Goal: Navigation & Orientation: Find specific page/section

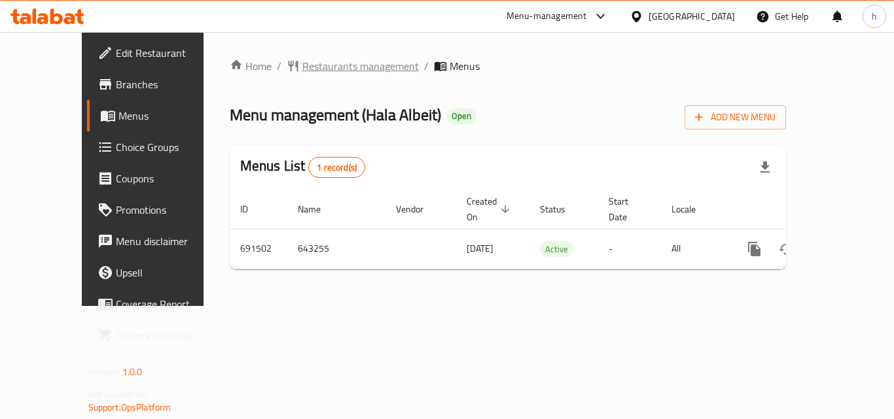
click at [345, 72] on span "Restaurants management" at bounding box center [360, 66] width 116 height 16
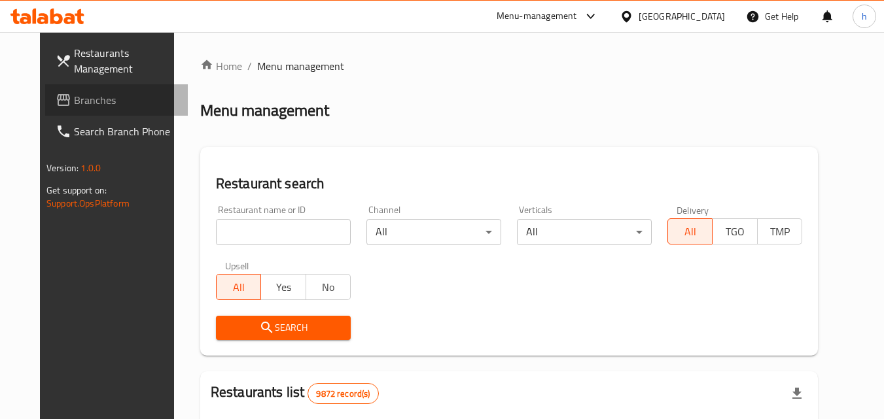
click at [118, 100] on span "Branches" at bounding box center [125, 100] width 103 height 16
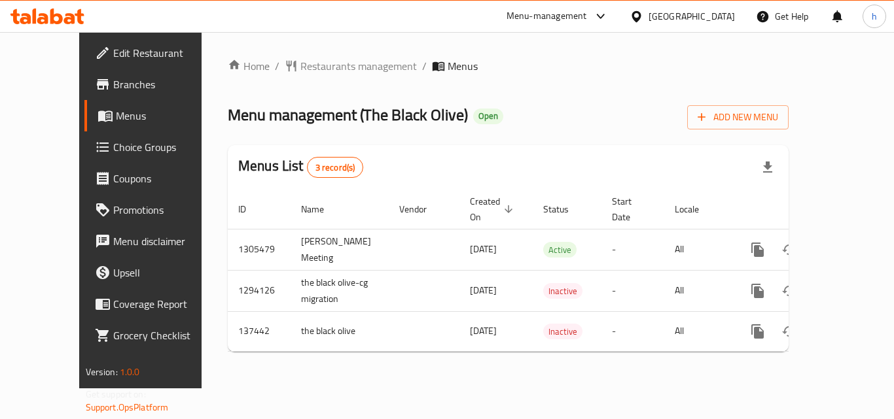
click at [640, 12] on icon at bounding box center [635, 15] width 9 height 11
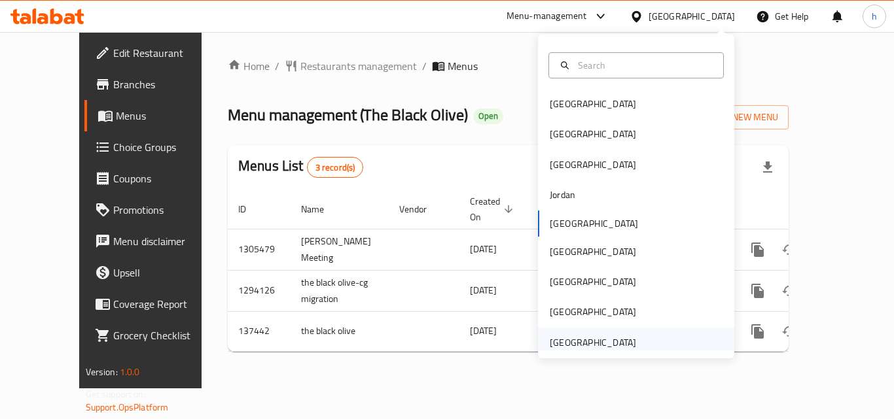
click at [578, 341] on div "[GEOGRAPHIC_DATA]" at bounding box center [592, 343] width 86 height 14
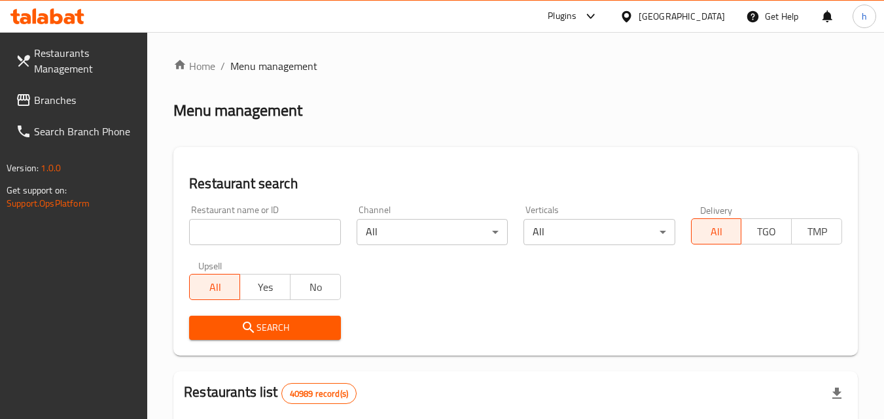
click at [99, 103] on span "Branches" at bounding box center [85, 100] width 103 height 16
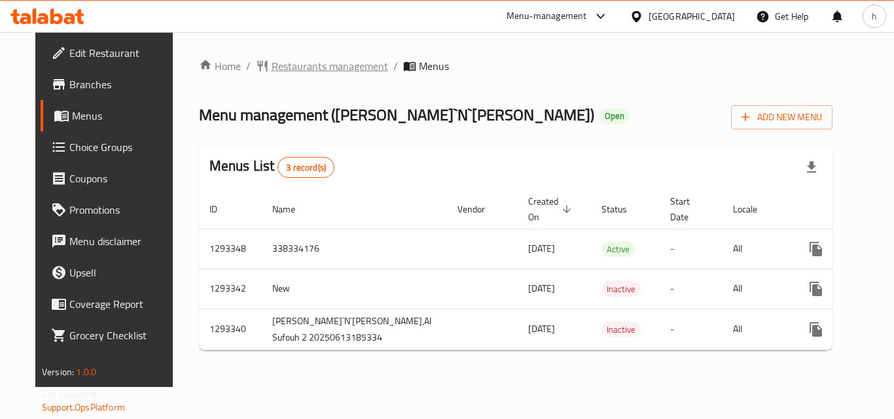
click at [283, 66] on span "Restaurants management" at bounding box center [329, 66] width 116 height 16
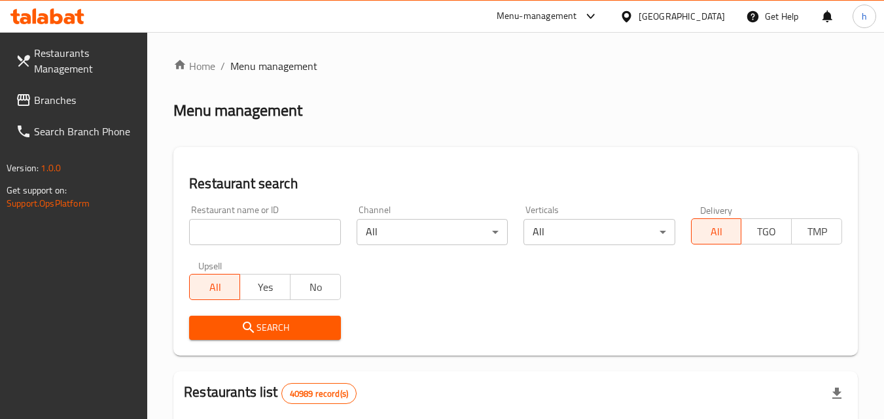
click at [88, 92] on link "Branches" at bounding box center [76, 99] width 143 height 31
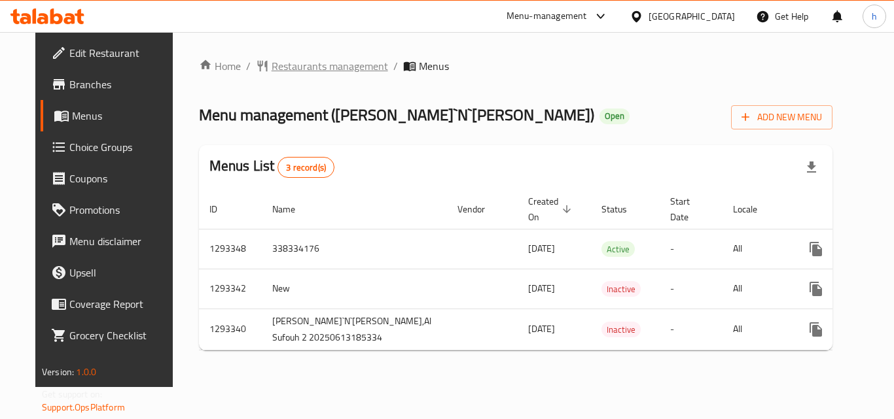
click at [286, 67] on span "Restaurants management" at bounding box center [329, 66] width 116 height 16
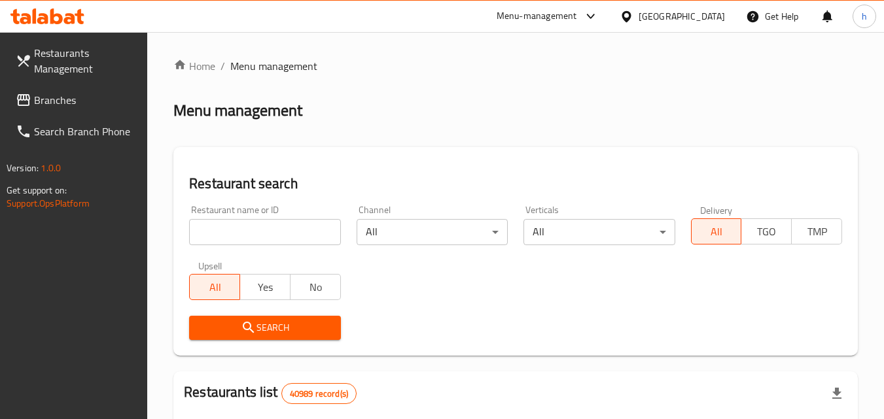
click at [75, 99] on span "Branches" at bounding box center [85, 100] width 103 height 16
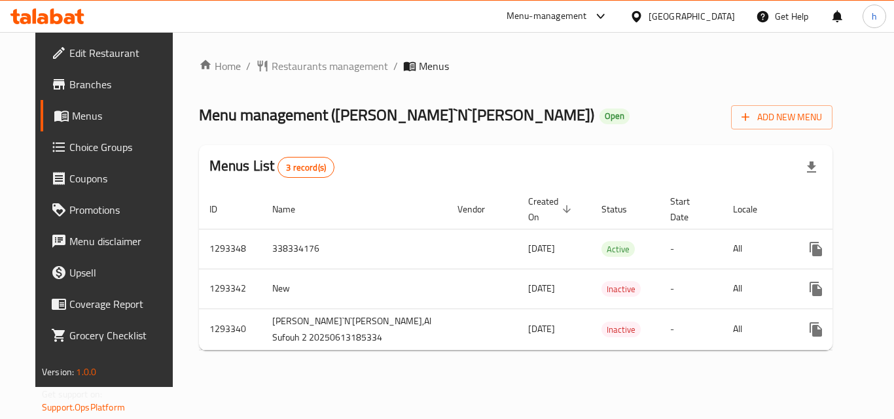
click at [684, 21] on div "United Arab Emirates" at bounding box center [691, 16] width 86 height 14
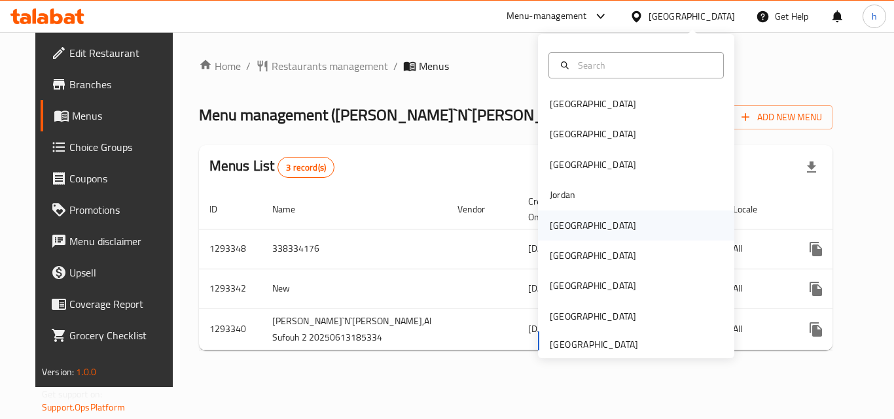
click at [570, 229] on div "[GEOGRAPHIC_DATA]" at bounding box center [592, 226] width 107 height 30
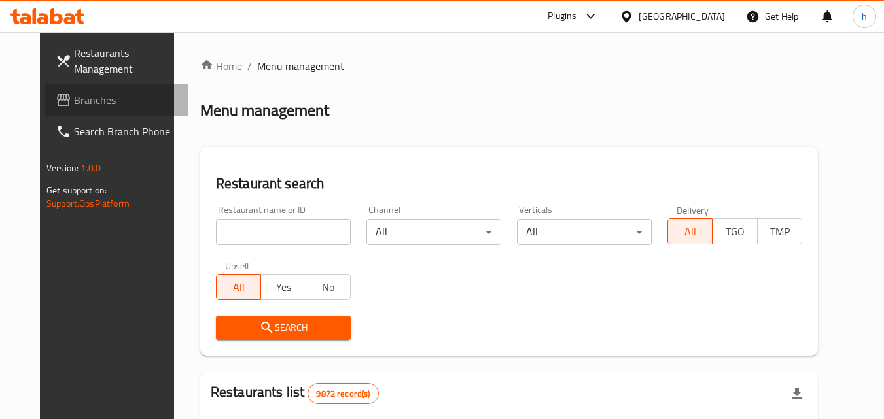
click at [84, 105] on span "Branches" at bounding box center [125, 100] width 103 height 16
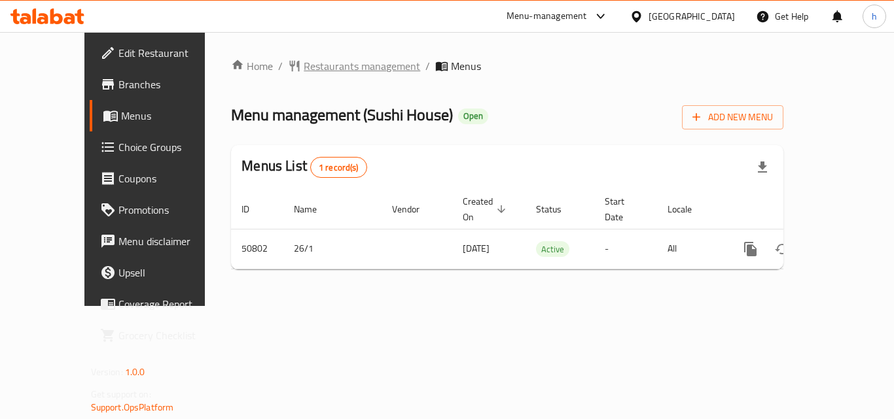
click at [307, 63] on span "Restaurants management" at bounding box center [362, 66] width 116 height 16
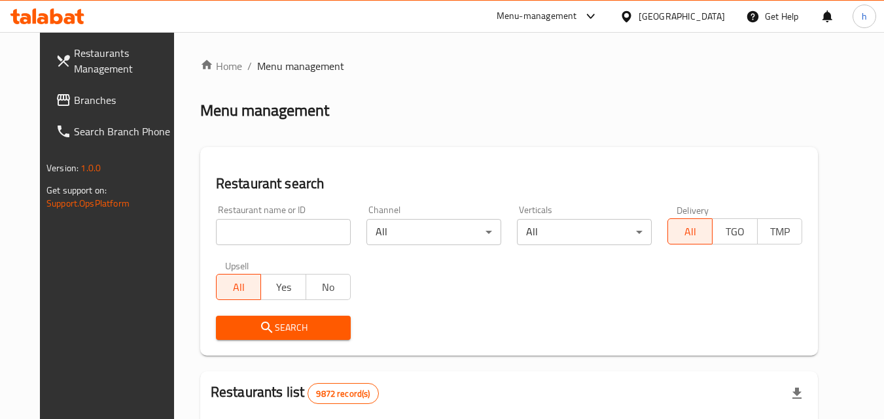
drag, startPoint x: 97, startPoint y: 107, endPoint x: 78, endPoint y: 113, distance: 20.1
click at [97, 107] on span "Branches" at bounding box center [125, 100] width 103 height 16
